Goal: Task Accomplishment & Management: Manage account settings

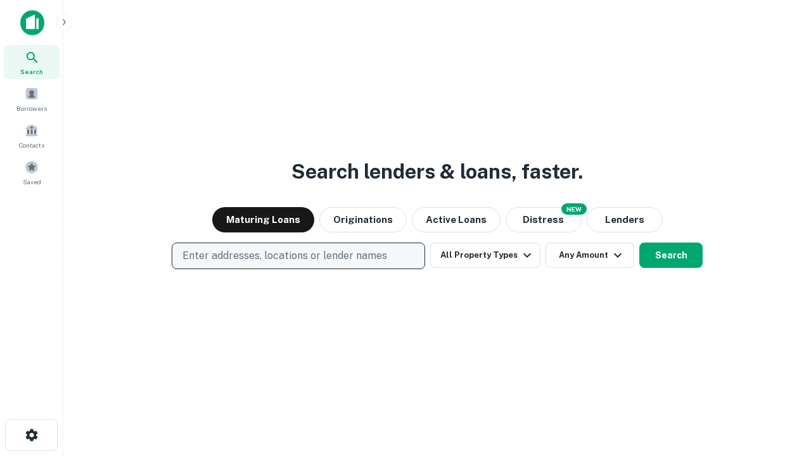
click at [298, 256] on p "Enter addresses, locations or lender names" at bounding box center [284, 255] width 205 height 15
type input "**********"
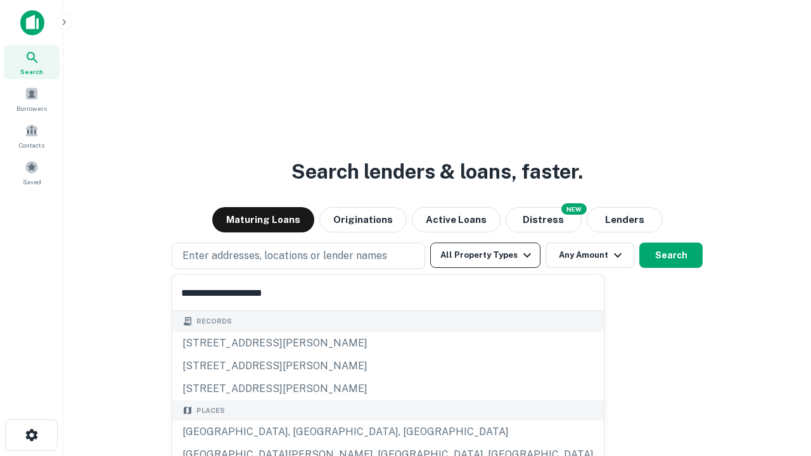
click at [303, 432] on div "[GEOGRAPHIC_DATA], [GEOGRAPHIC_DATA], [GEOGRAPHIC_DATA]" at bounding box center [387, 432] width 431 height 23
click at [485, 255] on button "All Property Types" at bounding box center [485, 255] width 110 height 25
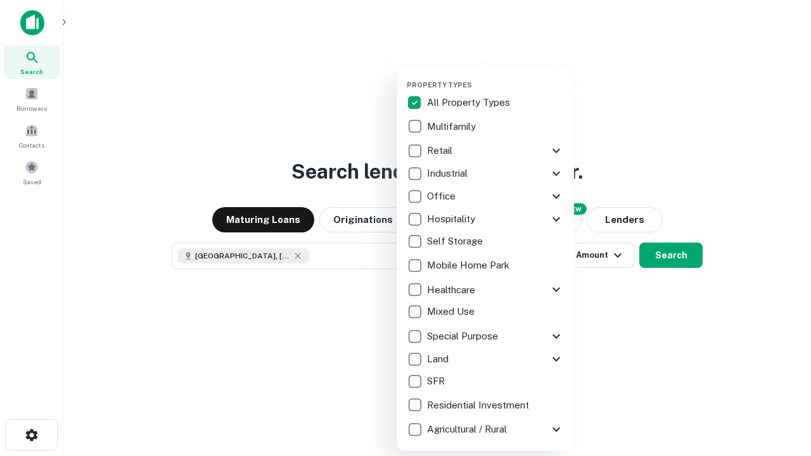
click at [495, 77] on button "button" at bounding box center [495, 77] width 177 height 1
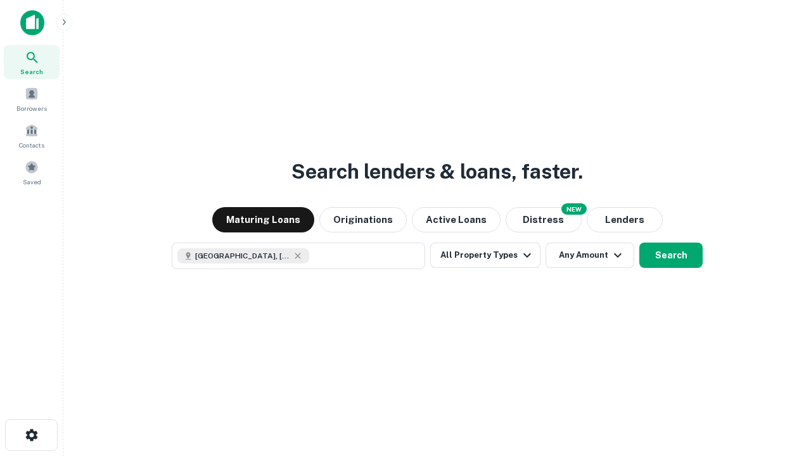
scroll to position [20, 0]
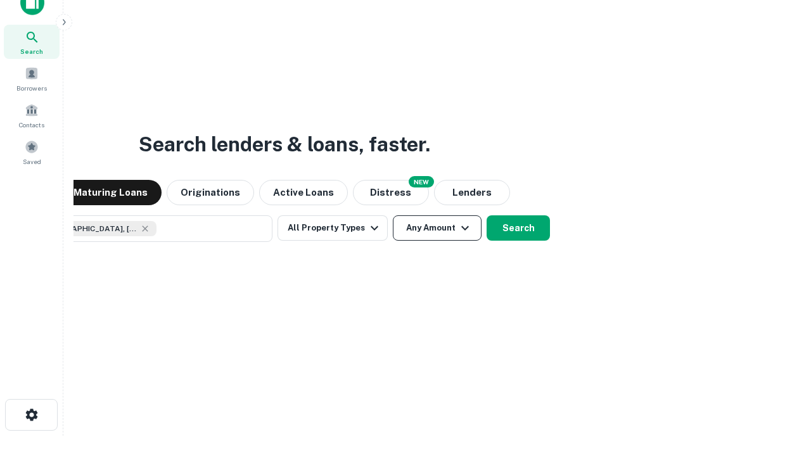
click at [393, 215] on button "Any Amount" at bounding box center [437, 227] width 89 height 25
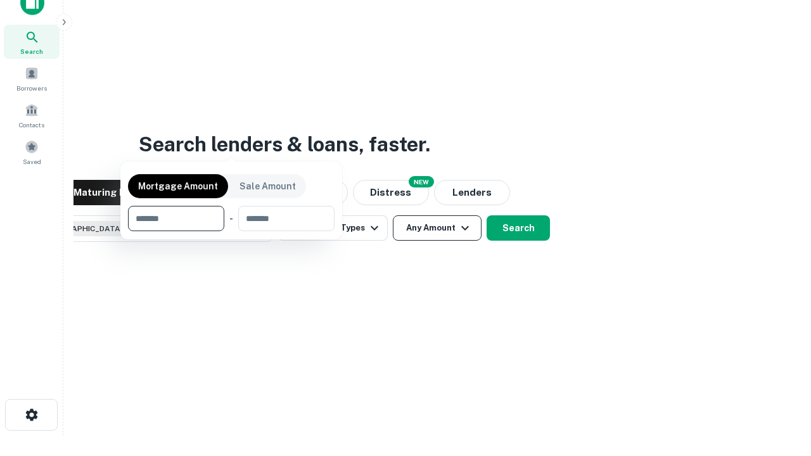
scroll to position [91, 358]
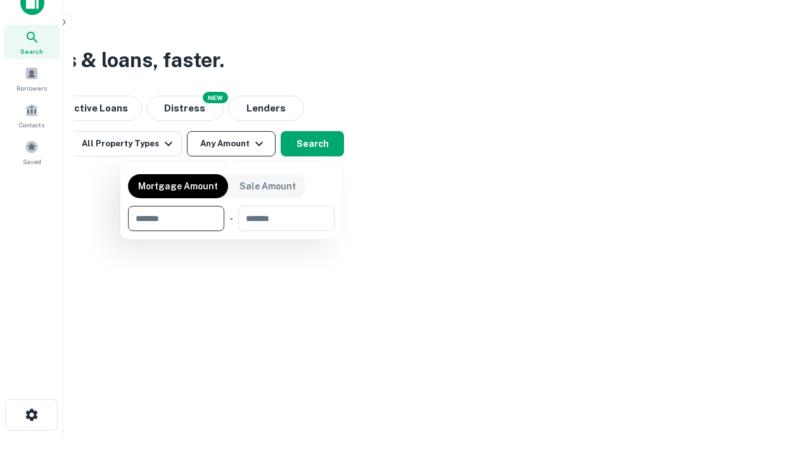
type input "*******"
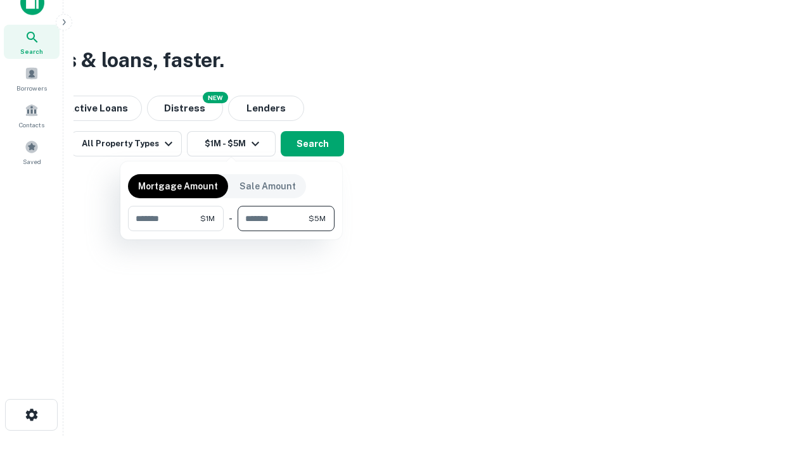
type input "*******"
click at [231, 231] on button "button" at bounding box center [231, 231] width 206 height 1
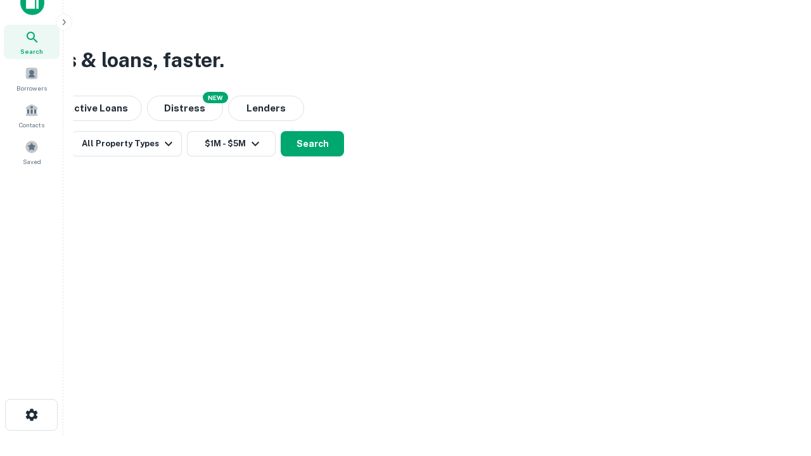
scroll to position [20, 0]
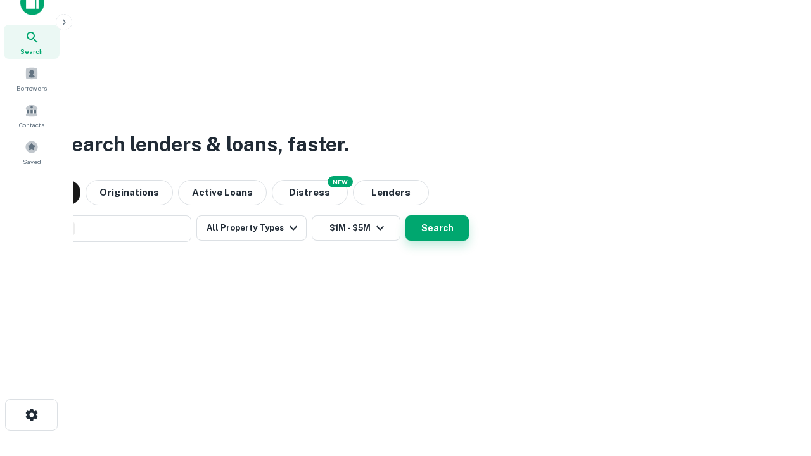
click at [405, 215] on button "Search" at bounding box center [436, 227] width 63 height 25
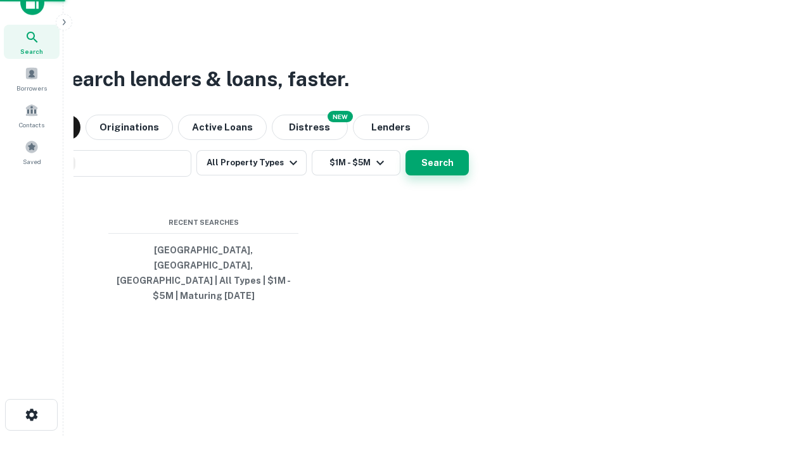
scroll to position [41, 358]
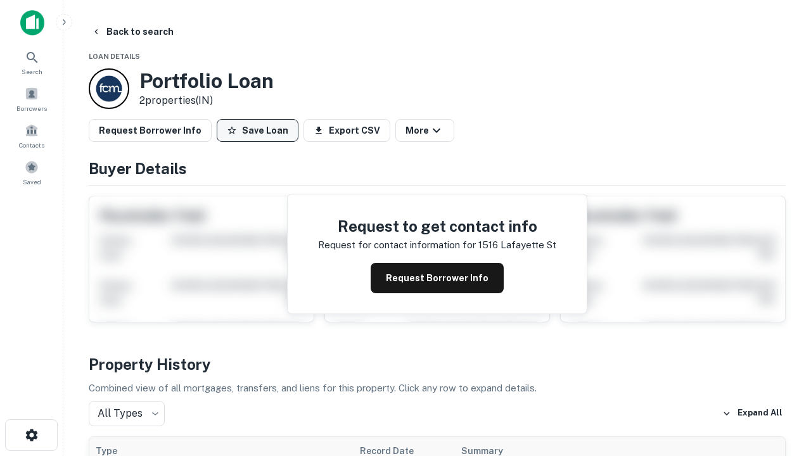
click at [257, 130] on button "Save Loan" at bounding box center [258, 130] width 82 height 23
click at [260, 130] on button "Loan Saved" at bounding box center [260, 130] width 87 height 23
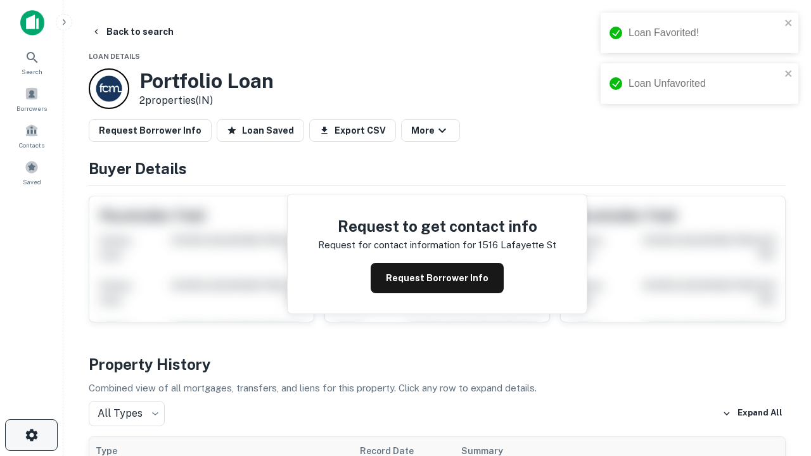
click at [31, 435] on icon "button" at bounding box center [31, 435] width 15 height 15
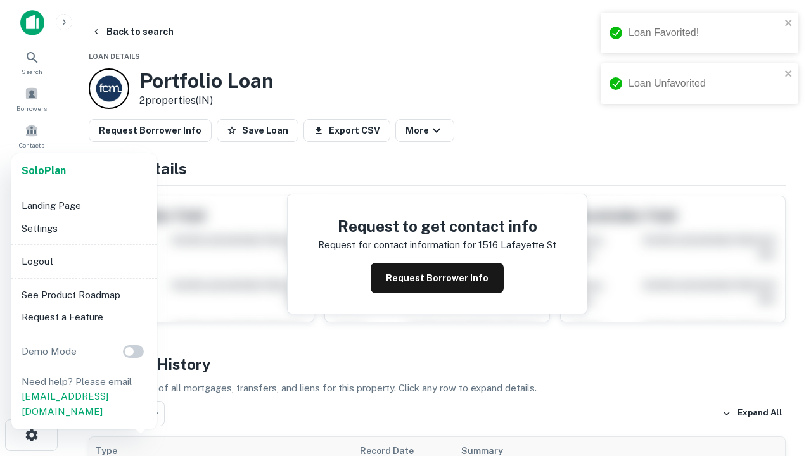
click at [84, 261] on li "Logout" at bounding box center [84, 261] width 136 height 23
